Goal: Task Accomplishment & Management: Complete application form

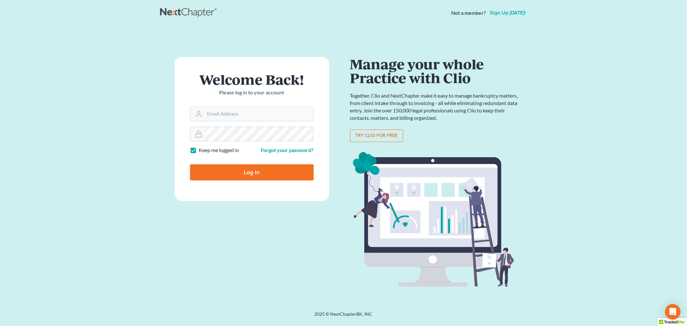
type input "tmstbbs@gmail.com"
drag, startPoint x: 369, startPoint y: 17, endPoint x: 652, endPoint y: 134, distance: 306.6
click at [670, 136] on main "× Sorry, but you don't have permission to access this page Welcome Back! Please…" at bounding box center [343, 161] width 687 height 270
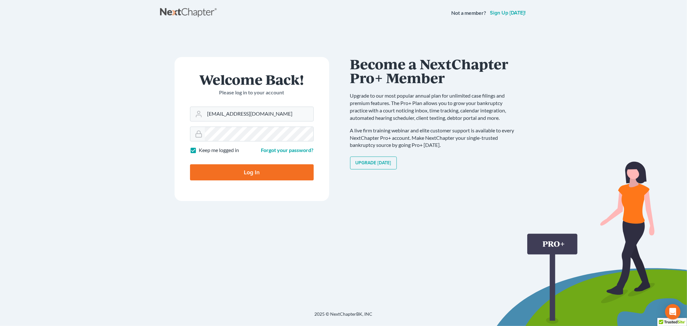
click at [244, 174] on input "Log In" at bounding box center [252, 172] width 124 height 16
type input "Thinking..."
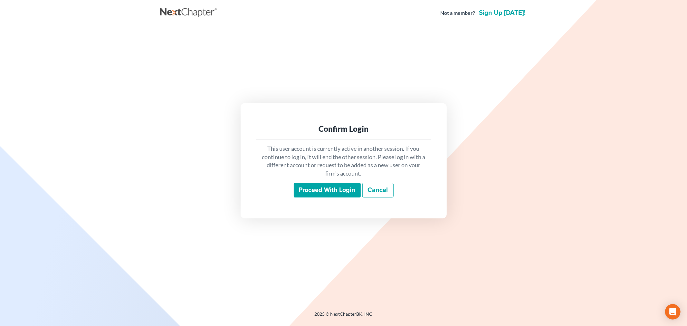
click at [318, 191] on input "Proceed with login" at bounding box center [327, 190] width 67 height 15
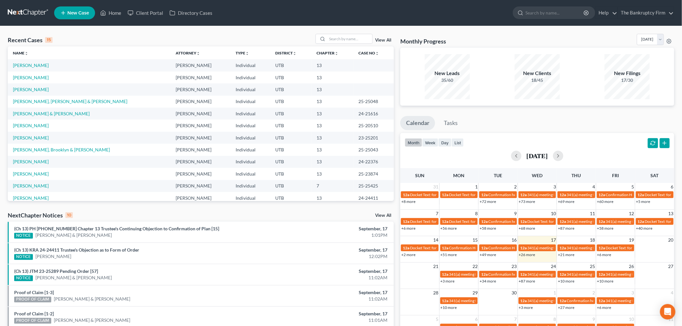
click at [385, 38] on link "View All" at bounding box center [383, 40] width 16 height 5
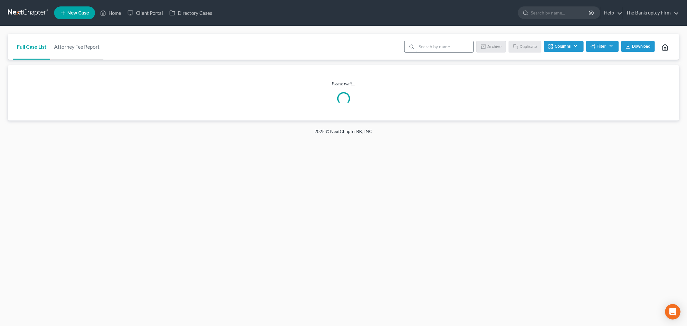
click at [432, 48] on input "search" at bounding box center [445, 46] width 57 height 11
type input "a"
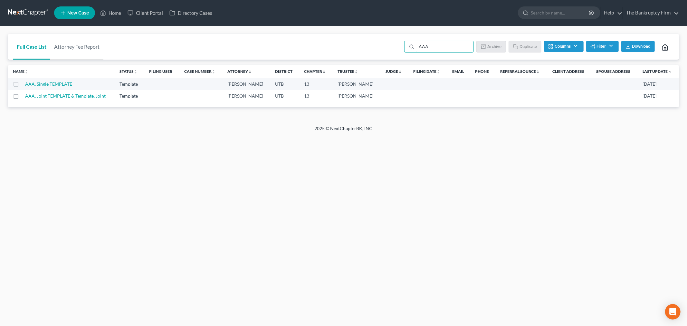
drag, startPoint x: 13, startPoint y: 82, endPoint x: 15, endPoint y: 85, distance: 3.4
click at [22, 86] on label at bounding box center [22, 86] width 0 height 0
type input "AAA"
click at [24, 82] on input "checkbox" at bounding box center [26, 83] width 4 height 4
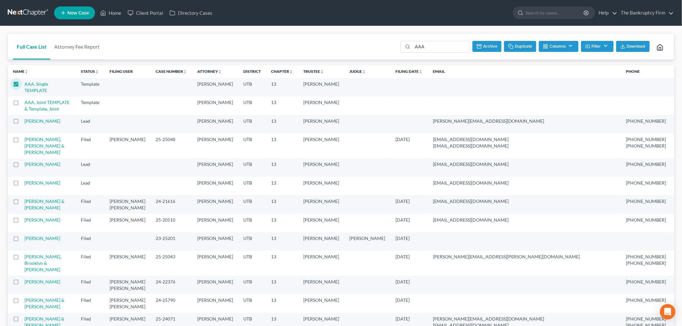
click at [525, 44] on button "Duplicate" at bounding box center [520, 46] width 32 height 11
checkbox input "false"
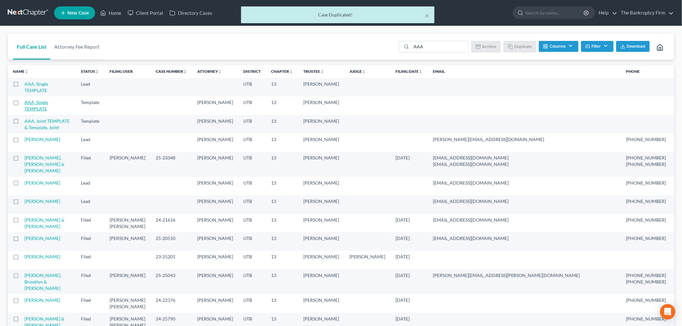
click at [37, 83] on link "AAA, Single TEMPLATE" at bounding box center [36, 87] width 24 height 12
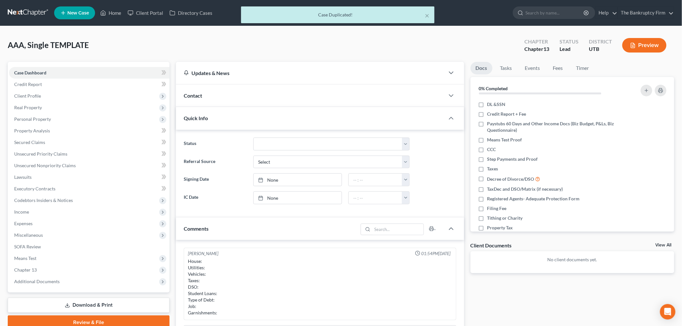
click at [269, 101] on div "Contact" at bounding box center [310, 95] width 269 height 22
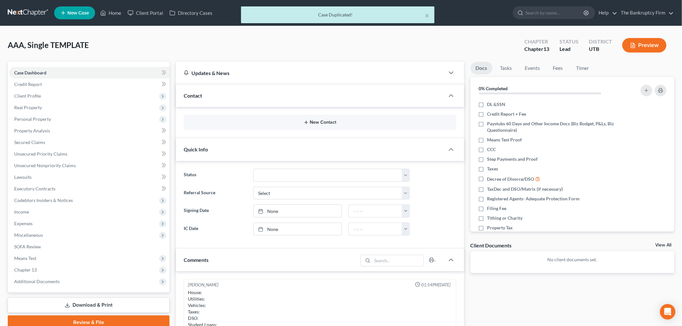
click at [287, 124] on button "New Contact" at bounding box center [320, 122] width 262 height 5
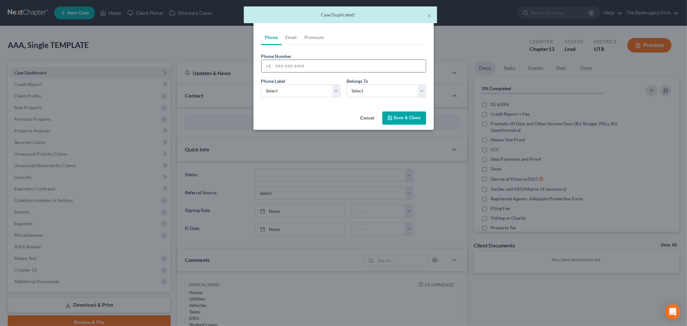
click at [311, 68] on input "tel" at bounding box center [350, 66] width 152 height 12
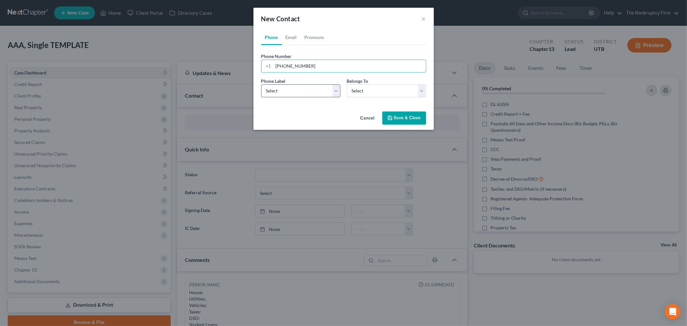
type input "435-599-8006"
click at [306, 88] on select "Select Mobile Home Work Other" at bounding box center [300, 90] width 79 height 13
select select "0"
click at [261, 84] on select "Select Mobile Home Work Other" at bounding box center [300, 90] width 79 height 13
drag, startPoint x: 363, startPoint y: 93, endPoint x: 364, endPoint y: 96, distance: 3.4
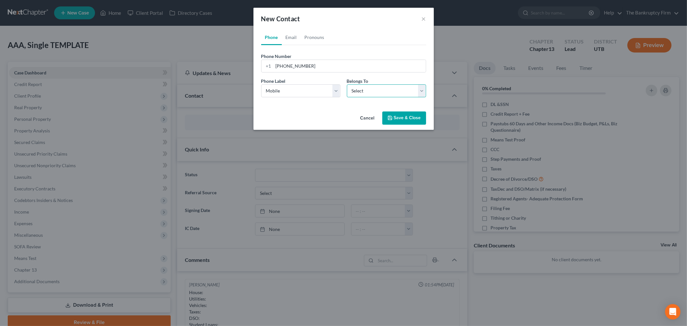
click at [363, 93] on select "Select Client Other" at bounding box center [386, 90] width 79 height 13
select select "0"
click at [347, 84] on select "Select Client Other" at bounding box center [386, 90] width 79 height 13
select select "0"
click at [296, 39] on link "Email" at bounding box center [291, 37] width 19 height 15
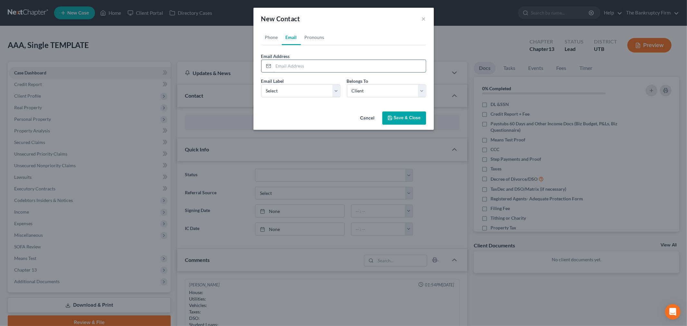
click at [298, 67] on input "email" at bounding box center [350, 66] width 152 height 12
type input "osmondp67@gmail.com"
click at [299, 85] on select "Select Home Work Other" at bounding box center [300, 90] width 79 height 13
select select "0"
click at [261, 84] on select "Select Home Work Other" at bounding box center [300, 90] width 79 height 13
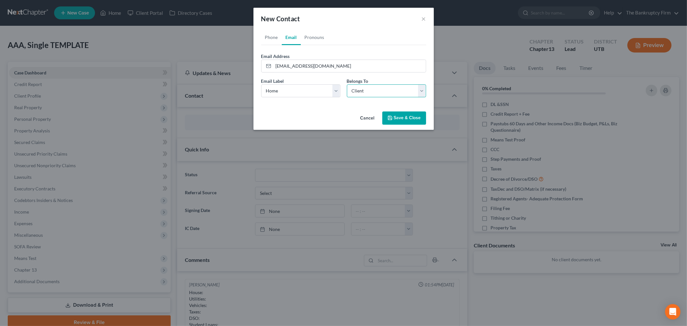
click at [360, 93] on select "Select Client Other" at bounding box center [386, 90] width 79 height 13
click at [362, 93] on select "Select Client Other" at bounding box center [386, 90] width 79 height 13
click at [394, 120] on button "Save & Close" at bounding box center [404, 118] width 44 height 14
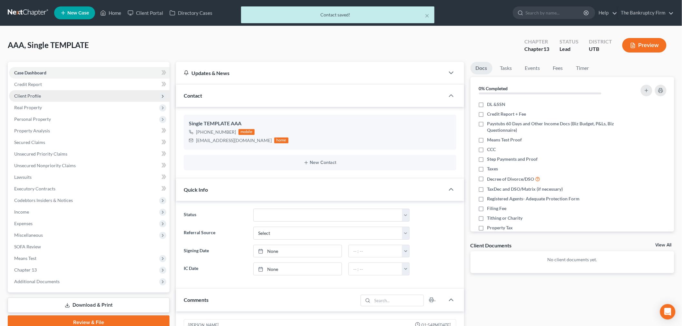
click at [79, 95] on span "Client Profile" at bounding box center [89, 96] width 160 height 12
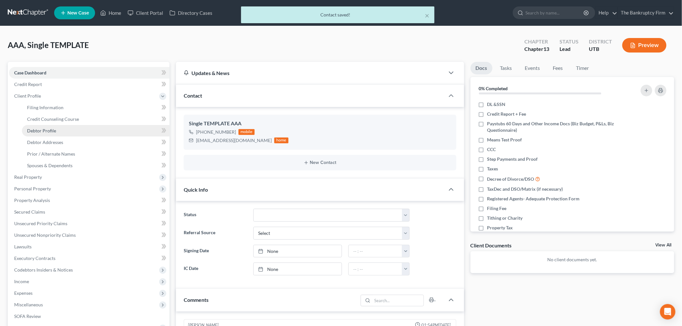
click at [88, 132] on link "Debtor Profile" at bounding box center [96, 131] width 148 height 12
select select "1"
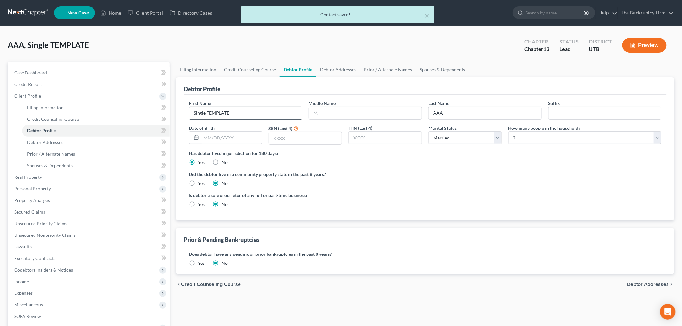
click at [221, 109] on input "Single TEMPLATE" at bounding box center [245, 113] width 113 height 12
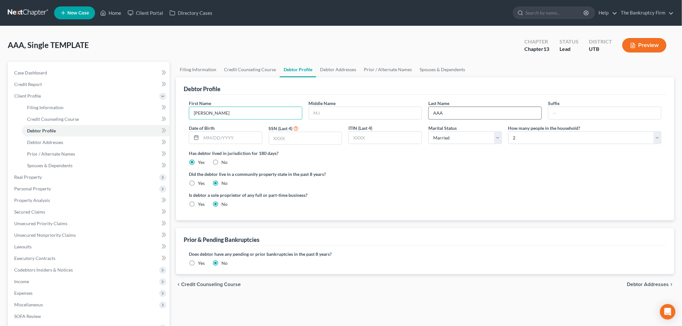
type input "Patrick"
click at [450, 111] on input "AAA" at bounding box center [485, 113] width 113 height 12
type input "Osmond"
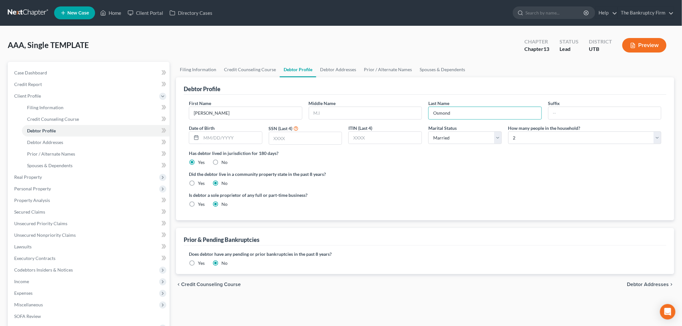
drag, startPoint x: 481, startPoint y: 184, endPoint x: 453, endPoint y: 180, distance: 28.0
click at [481, 184] on div "Did the debtor live in a community property state in the past 8 years? Yes No" at bounding box center [425, 179] width 472 height 16
click at [248, 151] on label "Has debtor lived in jurisdiction for 180 days?" at bounding box center [425, 153] width 472 height 7
click at [240, 140] on input "text" at bounding box center [231, 138] width 61 height 12
type input "10/26/1966"
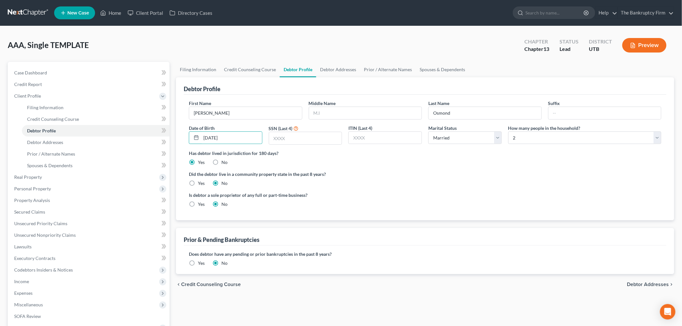
click at [342, 165] on div "Has debtor lived in jurisdiction for 180 days? Yes No Debtor must reside in jur…" at bounding box center [425, 158] width 472 height 16
click at [300, 139] on input "text" at bounding box center [305, 138] width 73 height 12
click at [397, 155] on label "Has debtor lived in jurisdiction for 180 days?" at bounding box center [425, 153] width 472 height 7
click at [313, 136] on input "text" at bounding box center [305, 138] width 73 height 12
type input "2066"
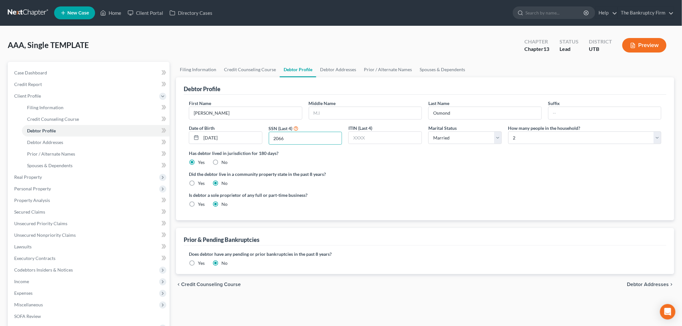
click at [407, 203] on div "Is debtor a sole proprietor of any full or part-time business? Yes No" at bounding box center [305, 200] width 239 height 16
click at [482, 139] on select "Select Single Married Separated Divorced Widowed" at bounding box center [464, 137] width 73 height 13
select select "0"
click at [428, 131] on select "Select Single Married Separated Divorced Widowed" at bounding box center [464, 137] width 73 height 13
click at [517, 138] on select "Select 1 2 3 4 5 6 7 8 9 10 11 12 13 14 15 16 17 18 19 20" at bounding box center [584, 137] width 153 height 13
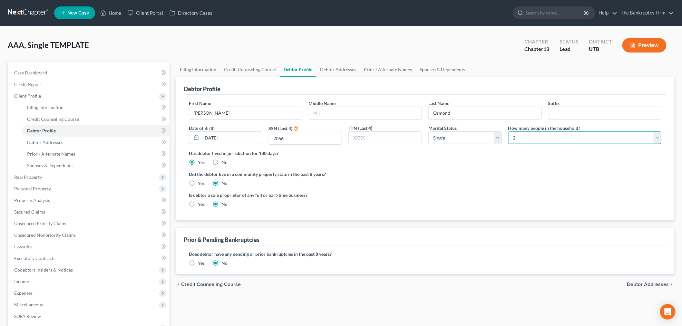
select select "0"
click at [508, 131] on select "Select 1 2 3 4 5 6 7 8 9 10 11 12 13 14 15 16 17 18 19 20" at bounding box center [584, 137] width 153 height 13
click at [340, 71] on link "Debtor Addresses" at bounding box center [338, 69] width 44 height 15
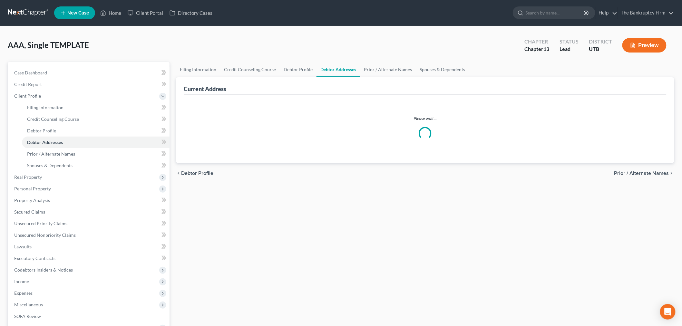
select select "0"
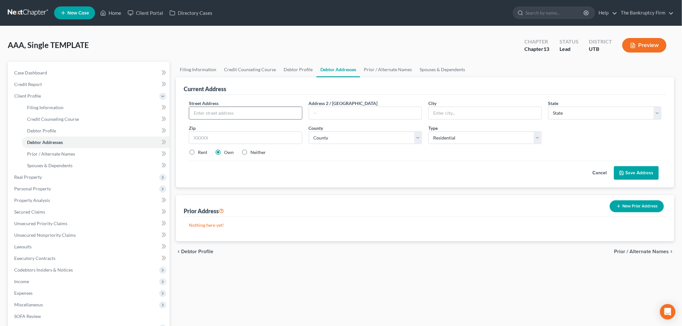
click at [249, 116] on input "text" at bounding box center [245, 113] width 113 height 12
click at [198, 153] on label "Rent" at bounding box center [202, 152] width 9 height 6
click at [200, 153] on input "Rent" at bounding box center [202, 151] width 4 height 4
radio input "true"
click at [237, 115] on input "text" at bounding box center [245, 113] width 113 height 12
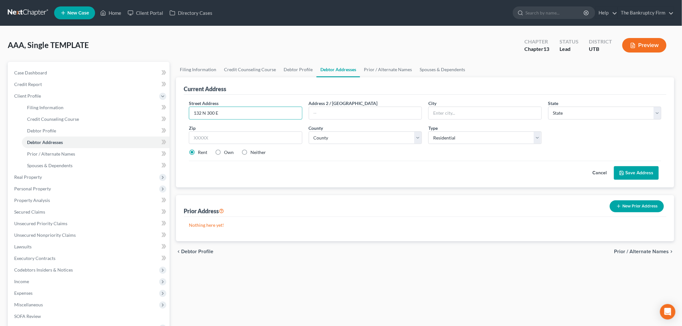
type input "132 N 300 E"
drag, startPoint x: 386, startPoint y: 181, endPoint x: 427, endPoint y: 143, distance: 56.3
click at [390, 176] on div "Street Address * 132 N 300 E Address 2 / PO Box City * State * State AL AK AR A…" at bounding box center [425, 141] width 483 height 93
click at [455, 115] on input "text" at bounding box center [485, 113] width 113 height 12
type input "Brigham City"
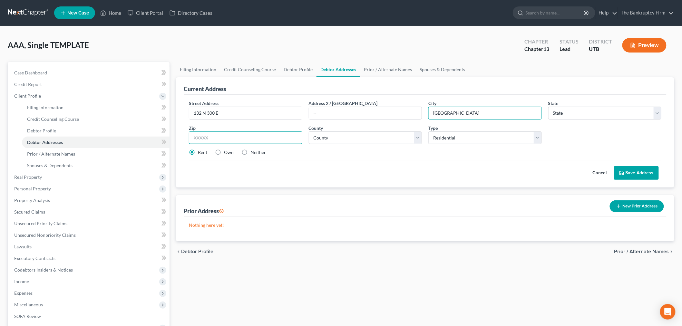
click at [246, 133] on input "text" at bounding box center [245, 137] width 113 height 13
type input "84302"
click at [338, 215] on div "Prior Address New Prior Address" at bounding box center [425, 206] width 483 height 22
select select "46"
click at [360, 145] on div "Street Address * 132 N 300 E Address 2 / PO Box City * Brigham City State * Sta…" at bounding box center [425, 130] width 479 height 61
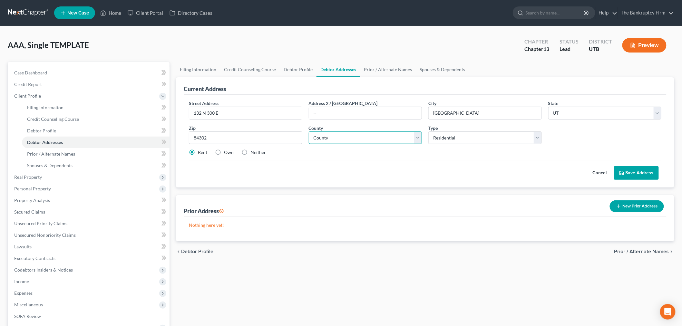
click at [365, 137] on select "County" at bounding box center [365, 137] width 113 height 13
click at [309, 131] on select "County Beaver County Box Elder County Cache County Carbon County Daggett County…" at bounding box center [365, 137] width 113 height 13
click at [381, 259] on div "chevron_left Debtor Profile Prior / Alternate Names chevron_right" at bounding box center [425, 251] width 498 height 21
click at [422, 142] on div "County * County Beaver County Box Elder County Cache County Carbon County Dagge…" at bounding box center [365, 135] width 120 height 20
click at [420, 141] on select "County Beaver County Box Elder County Cache County Carbon County Daggett County…" at bounding box center [365, 137] width 113 height 13
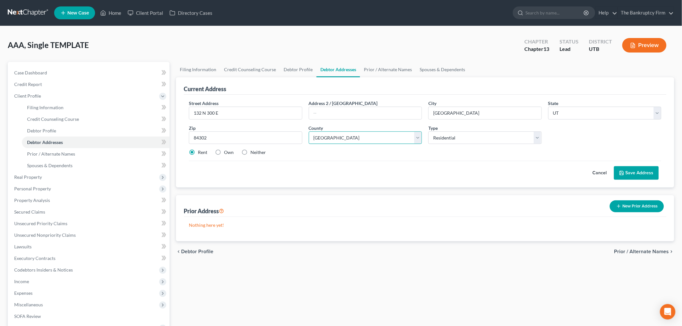
click at [309, 131] on select "County Beaver County Box Elder County Cache County Carbon County Daggett County…" at bounding box center [365, 137] width 113 height 13
click at [414, 144] on div "Street Address * 132 N 300 E Address 2 / PO Box City * Brigham City State * Sta…" at bounding box center [425, 130] width 479 height 61
click at [416, 142] on select "County Beaver County Box Elder County Cache County Carbon County Daggett County…" at bounding box center [365, 137] width 113 height 13
select select "1"
click at [309, 131] on select "County Beaver County Box Elder County Cache County Carbon County Daggett County…" at bounding box center [365, 137] width 113 height 13
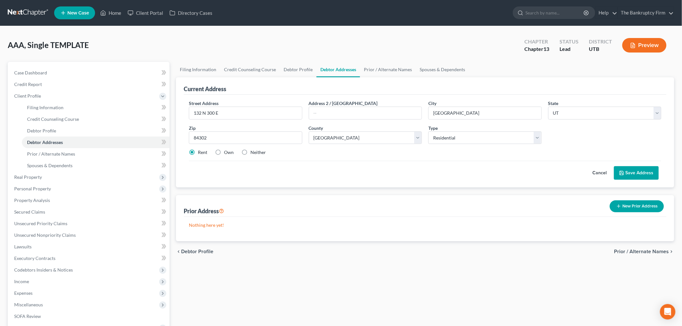
click at [426, 161] on div "Cancel Save Address" at bounding box center [425, 170] width 472 height 19
click at [642, 169] on button "Save Address" at bounding box center [636, 173] width 45 height 14
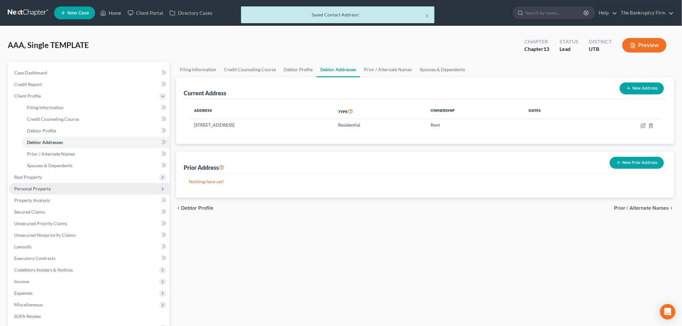
click at [59, 187] on span "Personal Property" at bounding box center [89, 189] width 160 height 12
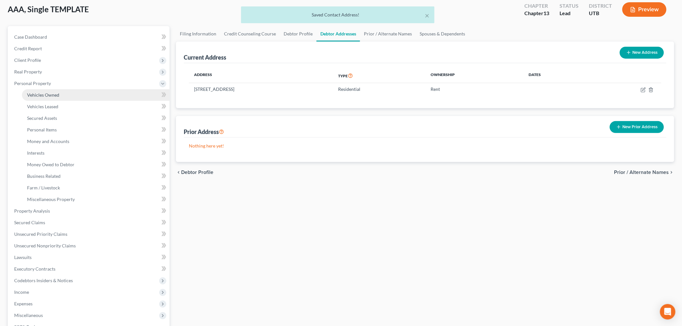
click at [89, 96] on link "Vehicles Owned" at bounding box center [96, 95] width 148 height 12
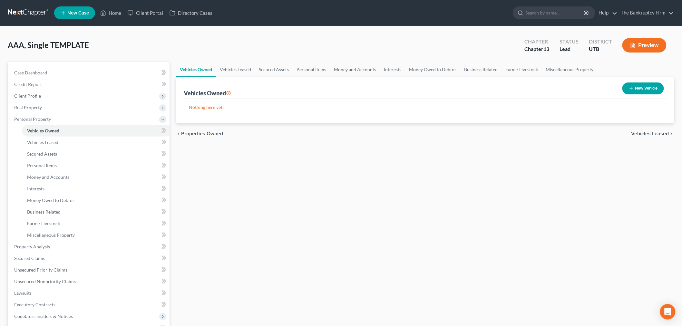
click at [633, 91] on button "New Vehicle" at bounding box center [643, 88] width 42 height 12
select select "0"
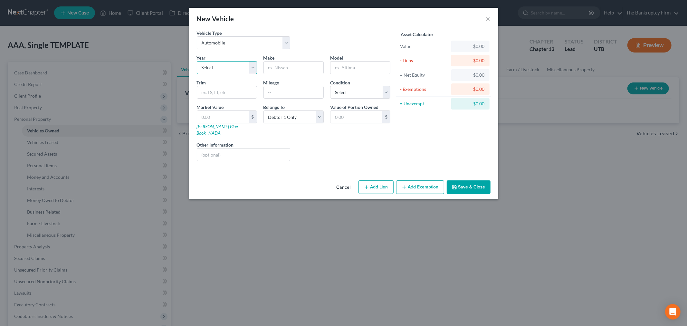
click at [245, 69] on select "Select 2026 2025 2024 2023 2022 2021 2020 2019 2018 2017 2016 2015 2014 2013 20…" at bounding box center [227, 67] width 60 height 13
click at [291, 70] on input "text" at bounding box center [294, 68] width 60 height 12
type input "Honda"
type input "Ridgeline"
drag, startPoint x: 243, startPoint y: 94, endPoint x: 293, endPoint y: 91, distance: 50.4
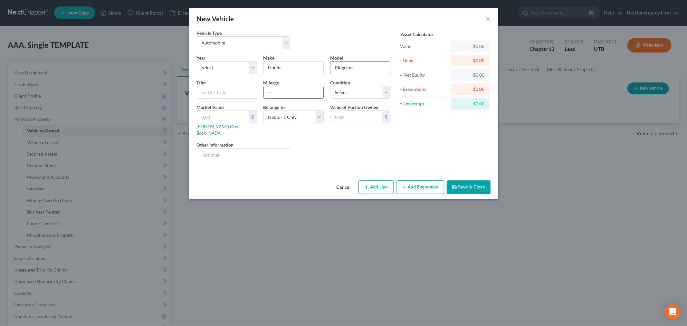
click at [243, 94] on input "text" at bounding box center [227, 92] width 60 height 12
click at [300, 91] on input "text" at bounding box center [294, 92] width 60 height 12
click at [249, 67] on select "Select 2026 2025 2024 2023 2022 2021 2020 2019 2018 2017 2016 2015 2014 2013 20…" at bounding box center [227, 67] width 60 height 13
select select "9"
click at [197, 61] on select "Select 2026 2025 2024 2023 2022 2021 2020 2019 2018 2017 2016 2015 2014 2013 20…" at bounding box center [227, 67] width 60 height 13
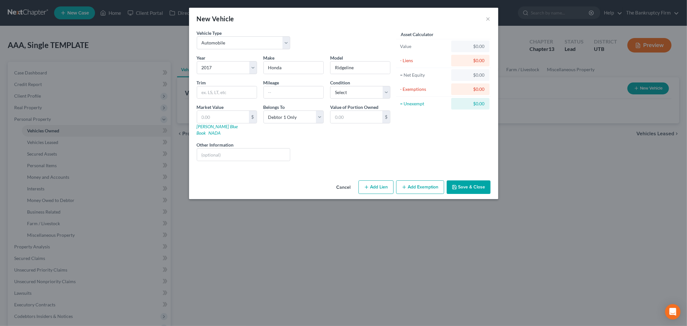
click at [319, 135] on div "Year Select 2026 2025 2024 2023 2022 2021 2020 2019 2018 2017 2016 2015 2014 20…" at bounding box center [294, 110] width 200 height 112
click at [300, 92] on input "text" at bounding box center [294, 92] width 60 height 12
click at [376, 147] on div "Liens Select" at bounding box center [344, 151] width 100 height 20
click at [304, 92] on input "text" at bounding box center [294, 92] width 60 height 12
click at [394, 140] on div "Asset Calculator Value $0.00 - Liens $0.00 = Net Equity $0.00 - Exemptions $0.0…" at bounding box center [444, 98] width 100 height 137
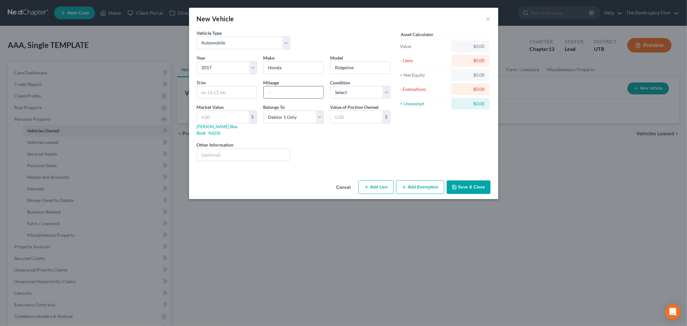
click at [306, 97] on input "text" at bounding box center [294, 92] width 60 height 12
type input "105000"
drag, startPoint x: 317, startPoint y: 141, endPoint x: 317, endPoint y: 130, distance: 10.3
click at [317, 141] on div "Liens Select" at bounding box center [344, 151] width 100 height 20
click at [298, 94] on input "105000" at bounding box center [294, 92] width 60 height 12
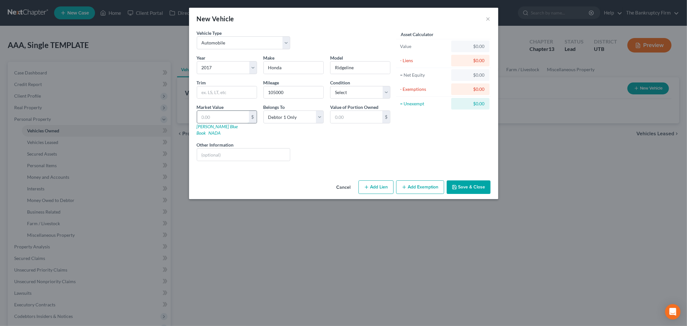
click at [239, 120] on input "text" at bounding box center [223, 117] width 52 height 12
type input "1"
type input "1.00"
type input "15"
type input "15.00"
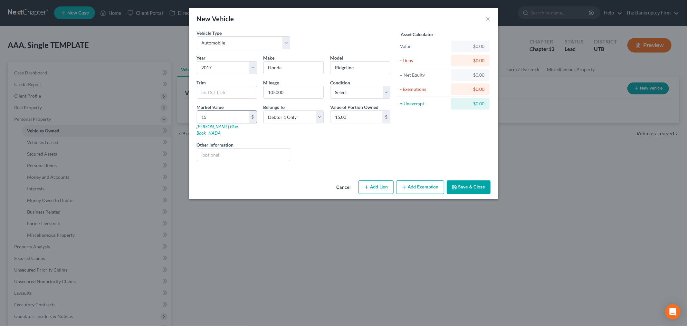
type input "150"
type input "150.00"
type input "1500"
type input "1,500.00"
type input "1,5000"
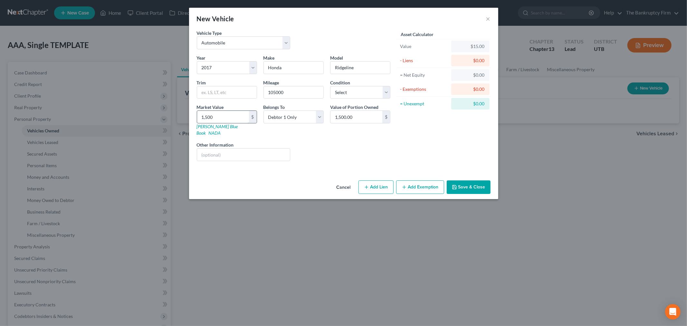
type input "15,000.00"
type input "15,000"
click at [366, 131] on div "Year Select 2026 2025 2024 2023 2022 2021 2020 2019 2018 2017 2016 2015 2014 20…" at bounding box center [294, 110] width 200 height 112
click at [458, 182] on button "Save & Close" at bounding box center [469, 187] width 44 height 14
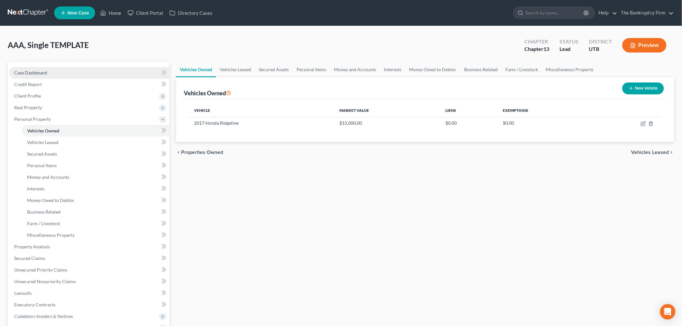
click at [24, 72] on span "Case Dashboard" at bounding box center [30, 72] width 33 height 5
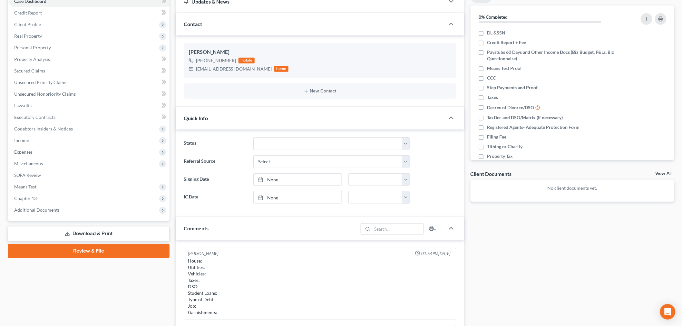
scroll to position [214, 0]
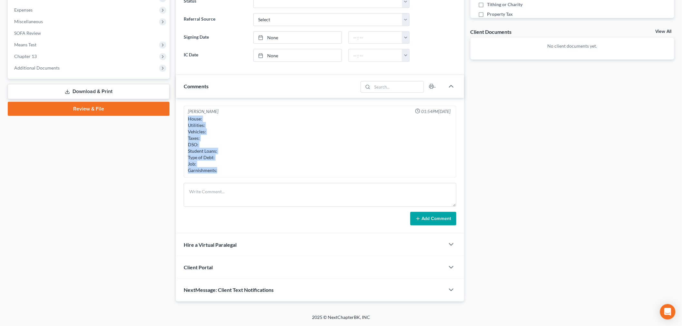
drag, startPoint x: 188, startPoint y: 117, endPoint x: 233, endPoint y: 178, distance: 75.5
click at [233, 178] on div "Kent Winward 01:54PM, 09/17/2025 House: Utilities: Vehicles: Taxes: DSO: Studen…" at bounding box center [320, 166] width 288 height 136
copy div "House: Utilities: Vehicles: Taxes: DSO: Student Loans: Type of Debt: Job: Garni…"
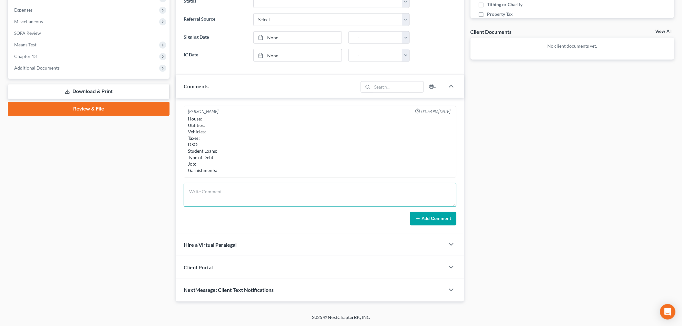
click at [271, 204] on textarea at bounding box center [320, 195] width 273 height 24
paste textarea "House: Utilities: Vehicles: Taxes: DSO: Student Loans: Type of Debt: Job: Garni…"
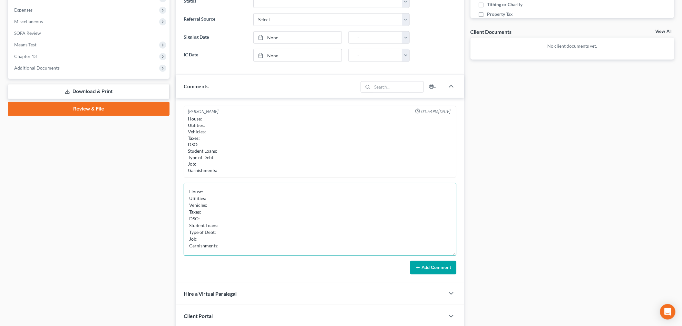
scroll to position [0, 0]
drag, startPoint x: 454, startPoint y: 205, endPoint x: 467, endPoint y: 280, distance: 76.8
click at [467, 280] on div "Updates & News × Utah District Notes: Take a look at NextChapter's District Not…" at bounding box center [425, 99] width 505 height 502
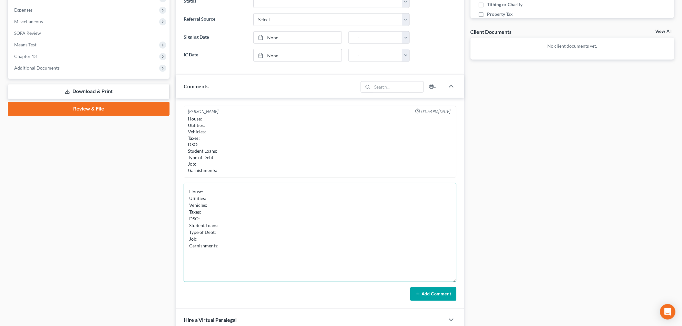
click at [260, 188] on textarea "House: Utilities: Vehicles: Taxes: DSO: Student Loans: Type of Debt: Job: Garni…" at bounding box center [320, 232] width 273 height 99
click at [239, 196] on textarea "House: Current ($ 1550 monthly) Utilities: Vehicles: Taxes: DSO: Student Loans:…" at bounding box center [320, 232] width 273 height 99
click at [263, 205] on textarea "House: Current ($ 1550 monthly) Utilities: Current Vehicles: Taxes: DSO: Studen…" at bounding box center [320, 232] width 273 height 99
click at [218, 214] on textarea "House: Current ($ 1550 monthly) Utilities: Current Vehicles: 3 months behind ($…" at bounding box center [320, 232] width 273 height 99
click at [286, 206] on textarea "House: Current ($ 1550 monthly) Utilities: Current Vehicles: 3 months behind ($…" at bounding box center [320, 232] width 273 height 99
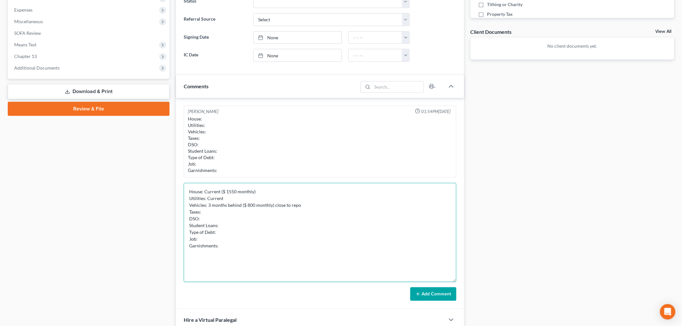
click at [265, 211] on textarea "House: Current ($ 1550 monthly) Utilities: Current Vehicles: 3 months behind ($…" at bounding box center [320, 232] width 273 height 99
drag, startPoint x: 260, startPoint y: 210, endPoint x: 265, endPoint y: 218, distance: 9.4
click at [264, 218] on textarea "House: Current ($ 1550 monthly) Utilities: Current Vehicles: 3 months behind ($…" at bounding box center [320, 232] width 273 height 99
click at [269, 214] on textarea "House: Current ($ 1550 monthly) Utilities: Current Vehicles: 3 months behind ($…" at bounding box center [320, 232] width 273 height 99
click at [234, 214] on textarea "House: Current ($ 1550 monthly) Utilities: Current Vehicles: 3 months behind ($…" at bounding box center [320, 232] width 273 height 99
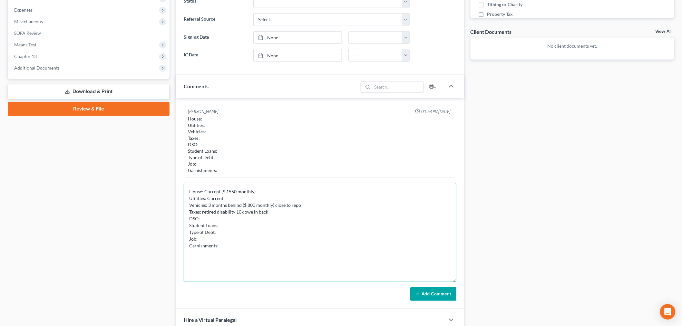
click at [236, 213] on textarea "House: Current ($ 1550 monthly) Utilities: Current Vehicles: 3 months behind ($…" at bounding box center [320, 232] width 273 height 99
drag, startPoint x: 235, startPoint y: 212, endPoint x: 202, endPoint y: 209, distance: 33.0
click at [202, 209] on textarea "House: Current ($ 1550 monthly) Utilities: Current Vehicles: 3 months behind ($…" at bounding box center [320, 232] width 273 height 99
click at [234, 211] on textarea "House: Current ($ 1550 monthly) Utilities: Current Vehicles: 3 months behind ($…" at bounding box center [320, 232] width 273 height 99
click at [236, 211] on textarea "House: Current ($ 1550 monthly) Utilities: Current Vehicles: 3 months behind ($…" at bounding box center [320, 232] width 273 height 99
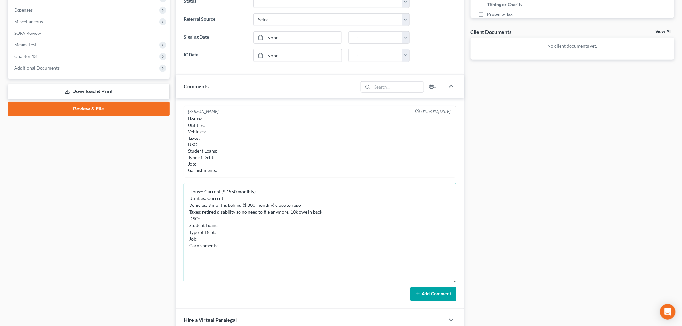
click at [280, 219] on textarea "House: Current ($ 1550 monthly) Utilities: Current Vehicles: 3 months behind ($…" at bounding box center [320, 232] width 273 height 99
click at [305, 212] on textarea "House: Current ($ 1550 monthly) Utilities: Current Vehicles: 3 months behind ($…" at bounding box center [320, 232] width 273 height 99
click at [297, 213] on textarea "House: Current ($ 1550 monthly) Utilities: Current Vehicles: 3 months behind ($…" at bounding box center [320, 232] width 273 height 99
click at [288, 214] on textarea "House: Current ($ 1550 monthly) Utilities: Current Vehicles: 3 months behind ($…" at bounding box center [320, 232] width 273 height 99
click at [284, 219] on textarea "House: Current ($ 1550 monthly) Utilities: Current Vehicles: 3 months behind ($…" at bounding box center [320, 232] width 273 height 99
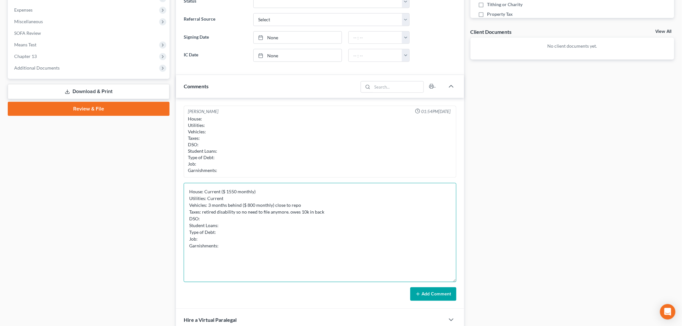
click at [202, 213] on textarea "House: Current ($ 1550 monthly) Utilities: Current Vehicles: 3 months behind ($…" at bounding box center [320, 232] width 273 height 99
click at [229, 217] on textarea "House: Current ($ 1550 monthly) Utilities: Current Vehicles: 3 months behind ($…" at bounding box center [320, 232] width 273 height 99
click at [217, 212] on textarea "House: Current ($ 1550 monthly) Utilities: Current Vehicles: 3 months behind ($…" at bounding box center [320, 232] width 273 height 99
click at [235, 216] on textarea "House: Current ($ 1550 monthly) Utilities: Current Vehicles: 3 months behind ($…" at bounding box center [320, 232] width 273 height 99
click at [256, 213] on textarea "House: Current ($ 1550 monthly) Utilities: Current Vehicles: 3 months behind ($…" at bounding box center [320, 232] width 273 height 99
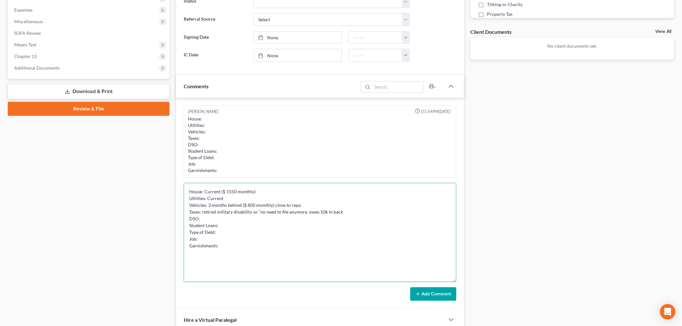
drag, startPoint x: 303, startPoint y: 211, endPoint x: 308, endPoint y: 211, distance: 4.8
click at [304, 211] on textarea "House: Current ($ 1550 monthly) Utilities: Current Vehicles: 3 months behind ($…" at bounding box center [320, 232] width 273 height 99
click at [279, 231] on textarea "House: Current ($ 1550 monthly) Utilities: Current Vehicles: 3 months behind ($…" at bounding box center [320, 232] width 273 height 99
click at [282, 223] on textarea "House: Current ($ 1550 monthly) Utilities: Current Vehicles: 3 months behind ($…" at bounding box center [320, 232] width 273 height 99
click at [284, 217] on textarea "House: Current ($ 1550 monthly) Utilities: Current Vehicles: 3 months behind ($…" at bounding box center [320, 232] width 273 height 99
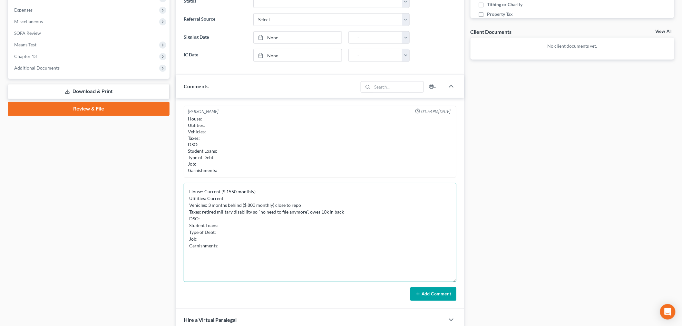
click at [249, 213] on textarea "House: Current ($ 1550 monthly) Utilities: Current Vehicles: 3 months behind ($…" at bounding box center [320, 232] width 273 height 99
click at [201, 213] on textarea "House: Current ($ 1550 monthly) Utilities: Current Vehicles: 3 months behind ($…" at bounding box center [320, 232] width 273 height 99
click at [295, 215] on textarea "House: Current ($ 1550 monthly) Utilities: Current Vehicles: 3 months behind ($…" at bounding box center [320, 232] width 273 height 99
drag, startPoint x: 327, startPoint y: 212, endPoint x: 323, endPoint y: 211, distance: 4.2
click at [323, 211] on textarea "House: Current ($ 1550 monthly) Utilities: Current Vehicles: 3 months behind ($…" at bounding box center [320, 232] width 273 height 99
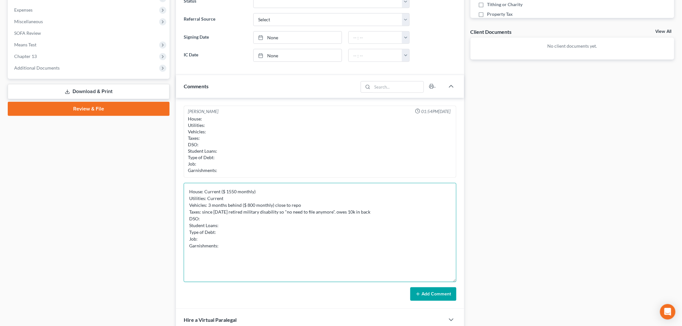
click at [323, 211] on textarea "House: Current ($ 1550 monthly) Utilities: Current Vehicles: 3 months behind ($…" at bounding box center [320, 232] width 273 height 99
drag, startPoint x: 329, startPoint y: 211, endPoint x: 202, endPoint y: 214, distance: 126.3
click at [202, 214] on textarea "House: Current ($ 1550 monthly) Utilities: Current Vehicles: 3 months behind ($…" at bounding box center [320, 232] width 273 height 99
click at [295, 224] on textarea "House: Current ($ 1550 monthly) Utilities: Current Vehicles: 3 months behind ($…" at bounding box center [320, 232] width 273 height 99
click at [295, 218] on textarea "House: Current ($ 1550 monthly) Utilities: Current Vehicles: 3 months behind ($…" at bounding box center [320, 232] width 273 height 99
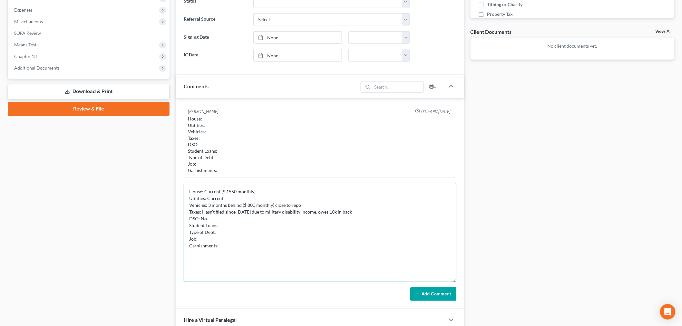
click at [237, 231] on textarea "House: Current ($ 1550 monthly) Utilities: Current Vehicles: 3 months behind ($…" at bounding box center [320, 232] width 273 height 99
click at [239, 227] on textarea "House: Current ($ 1550 monthly) Utilities: Current Vehicles: 3 months behind ($…" at bounding box center [320, 232] width 273 height 99
click at [253, 235] on textarea "House: Current ($ 1550 monthly) Utilities: Current Vehicles: 3 months behind ($…" at bounding box center [320, 232] width 273 height 99
drag, startPoint x: 234, startPoint y: 229, endPoint x: 219, endPoint y: 225, distance: 15.4
click at [219, 225] on textarea "House: Current ($ 1550 monthly) Utilities: Current Vehicles: 3 months behind ($…" at bounding box center [320, 232] width 273 height 99
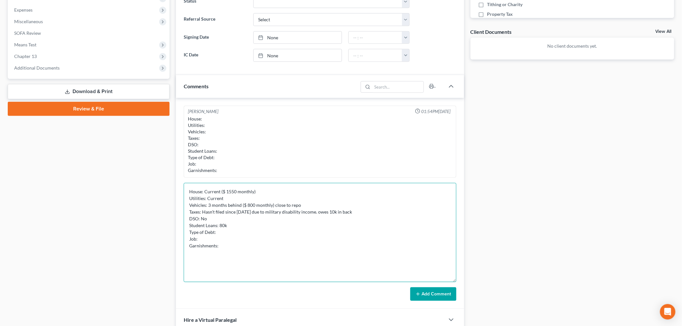
click at [236, 225] on textarea "House: Current ($ 1550 monthly) Utilities: Current Vehicles: 3 months behind ($…" at bounding box center [320, 232] width 273 height 99
drag, startPoint x: 236, startPoint y: 225, endPoint x: 221, endPoint y: 226, distance: 15.2
click at [221, 226] on textarea "House: Current ($ 1550 monthly) Utilities: Current Vehicles: 3 months behind ($…" at bounding box center [320, 232] width 273 height 99
click at [229, 225] on textarea "House: Current ($ 1550 monthly) Utilities: Current Vehicles: 3 months behind ($…" at bounding box center [320, 232] width 273 height 99
drag, startPoint x: 227, startPoint y: 225, endPoint x: 220, endPoint y: 225, distance: 6.8
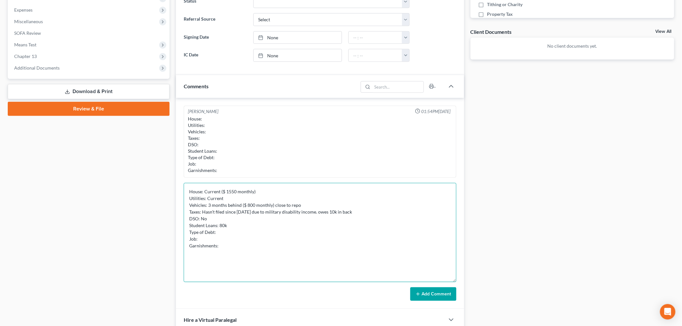
click at [220, 225] on textarea "House: Current ($ 1550 monthly) Utilities: Current Vehicles: 3 months behind ($…" at bounding box center [320, 232] width 273 height 99
click at [227, 224] on textarea "House: Current ($ 1550 monthly) Utilities: Current Vehicles: 3 months behind ($…" at bounding box center [320, 232] width 273 height 99
click at [220, 233] on textarea "House: Current ($ 1550 monthly) Utilities: Current Vehicles: 3 months behind ($…" at bounding box center [320, 232] width 273 height 99
click at [202, 237] on textarea "House: Current ($ 1550 monthly) Utilities: Current Vehicles: 3 months behind ($…" at bounding box center [320, 232] width 273 height 99
click at [249, 244] on textarea "House: Current ($ 1550 monthly) Utilities: Current Vehicles: 3 months behind ($…" at bounding box center [320, 232] width 273 height 99
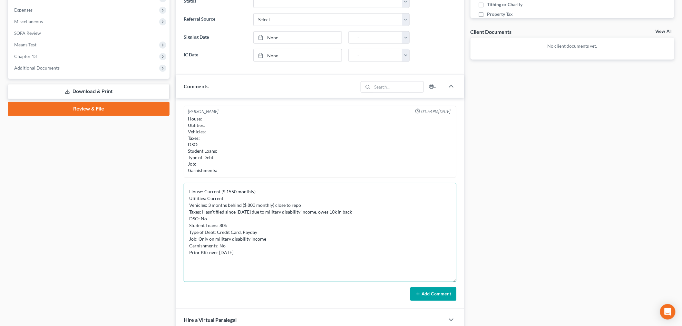
click at [223, 252] on textarea "House: Current ($ 1550 monthly) Utilities: Current Vehicles: 3 months behind ($…" at bounding box center [320, 232] width 273 height 99
click at [220, 252] on textarea "House: Current ($ 1550 monthly) Utilities: Current Vehicles: 3 months behind ($…" at bounding box center [320, 232] width 273 height 99
click at [250, 246] on textarea "House: Current ($ 1550 monthly) Utilities: Current Vehicles: 3 months behind ($…" at bounding box center [320, 232] width 273 height 99
click at [252, 250] on textarea "House: Current ($ 1550 monthly) Utilities: Current Vehicles: 3 months behind ($…" at bounding box center [320, 232] width 273 height 99
type textarea "House: Current ($ 1550 monthly) Utilities: Current Vehicles: 3 months behind ($…"
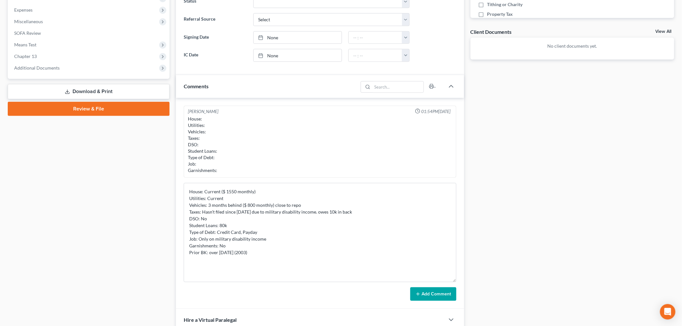
click at [424, 292] on button "Add Comment" at bounding box center [433, 294] width 46 height 14
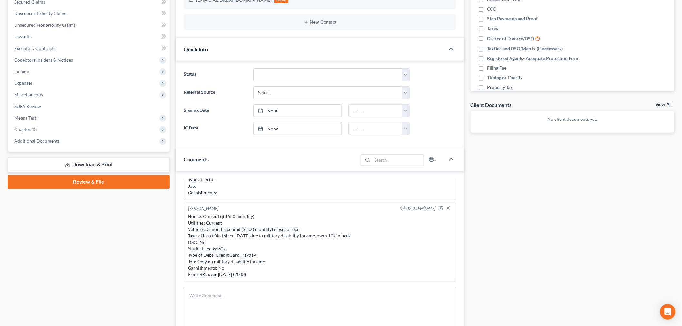
scroll to position [143, 0]
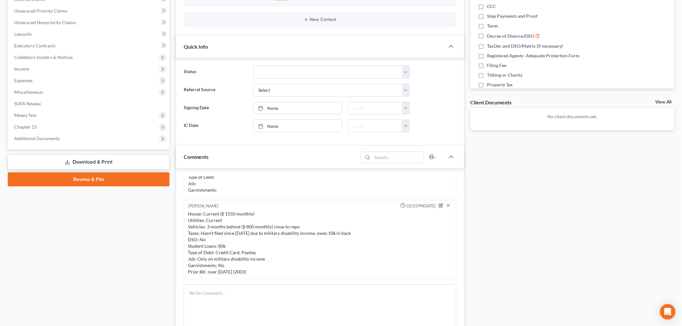
click at [440, 206] on icon "button" at bounding box center [441, 205] width 3 height 3
type textarea "House: Current ($ 1550 monthly) Utilities: Current Vehicles: 3 months behind ($…"
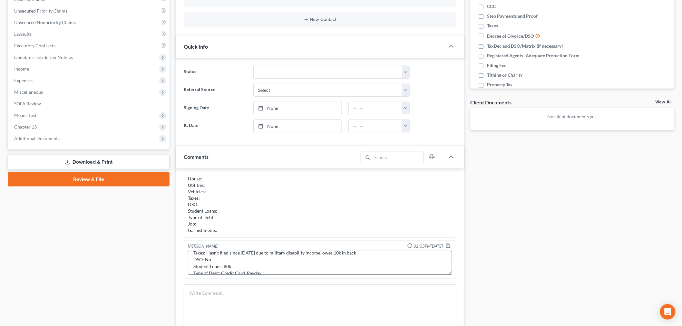
scroll to position [54, 0]
click at [310, 265] on textarea "House: Current ($ 1550 monthly) Utilities: Current Vehicles: 3 months behind ($…" at bounding box center [320, 263] width 264 height 24
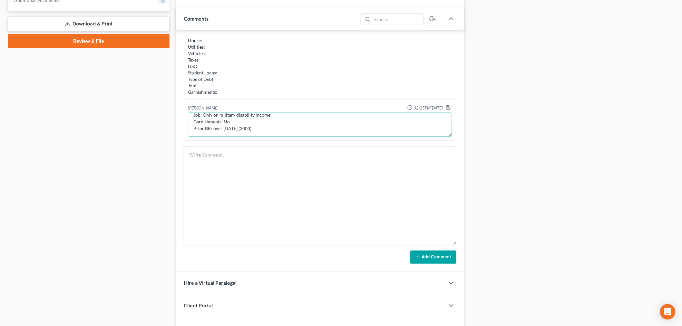
scroll to position [286, 0]
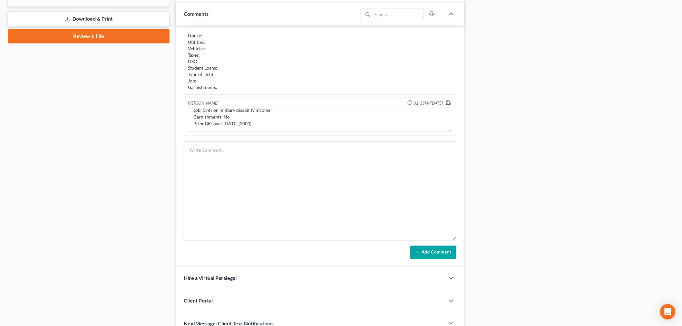
click at [446, 103] on icon "button" at bounding box center [448, 102] width 5 height 5
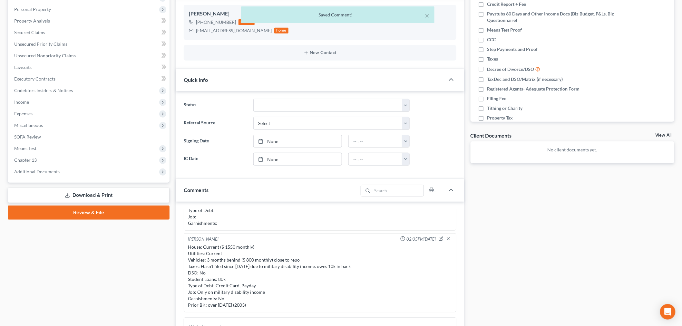
scroll to position [0, 0]
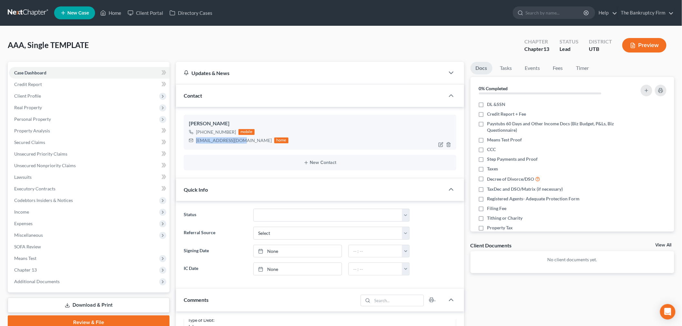
drag, startPoint x: 196, startPoint y: 140, endPoint x: 242, endPoint y: 139, distance: 46.4
click at [242, 139] on div "osmondp67@gmail.com home" at bounding box center [239, 140] width 100 height 8
copy div "osmondp67@gmail.com"
drag, startPoint x: 201, startPoint y: 132, endPoint x: 232, endPoint y: 133, distance: 31.0
click at [232, 133] on div "+1 (435) 599-8006" at bounding box center [216, 132] width 40 height 6
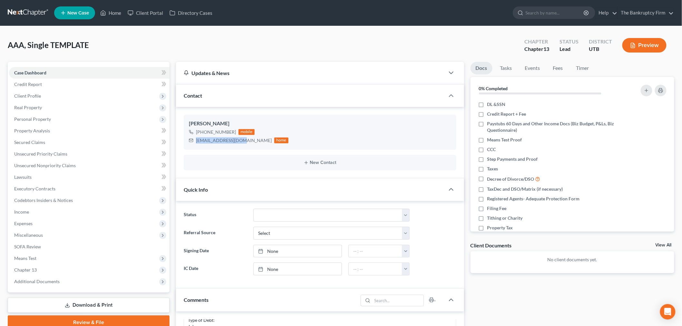
copy div "(435) 599-8006"
click at [81, 106] on span "Real Property" at bounding box center [89, 108] width 160 height 12
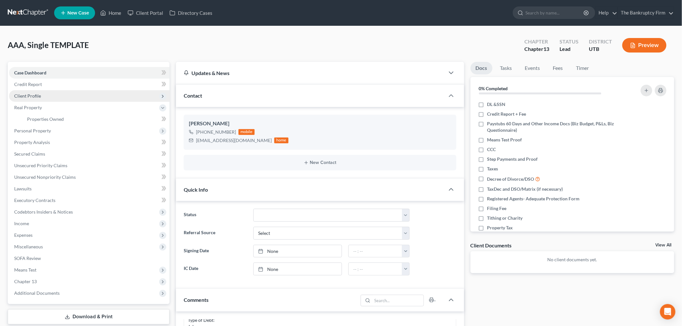
click at [65, 92] on span "Client Profile" at bounding box center [89, 96] width 160 height 12
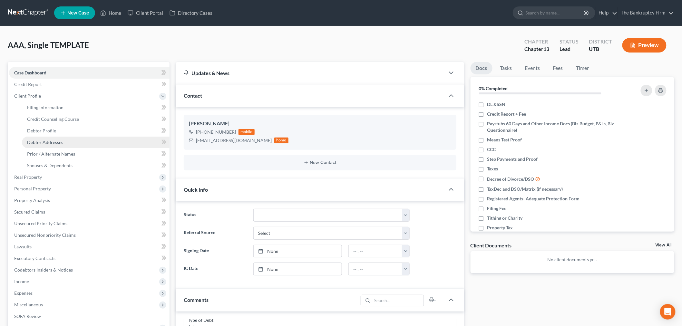
click at [56, 140] on span "Debtor Addresses" at bounding box center [45, 142] width 36 height 5
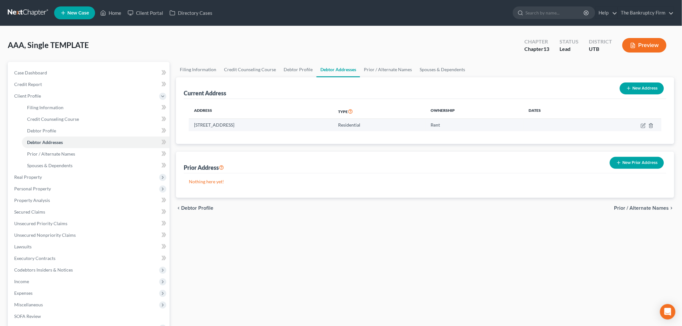
drag, startPoint x: 191, startPoint y: 125, endPoint x: 273, endPoint y: 127, distance: 81.5
click at [273, 128] on td "[STREET_ADDRESS]" at bounding box center [261, 125] width 144 height 12
copy td "[STREET_ADDRESS]"
drag, startPoint x: 270, startPoint y: 30, endPoint x: 255, endPoint y: 19, distance: 18.0
click at [270, 30] on div "AAA, Single TEMPLATE Upgraded Chapter Chapter 13 Status Lead District UTB Previ…" at bounding box center [341, 219] width 682 height 386
